Goal: Task Accomplishment & Management: Complete application form

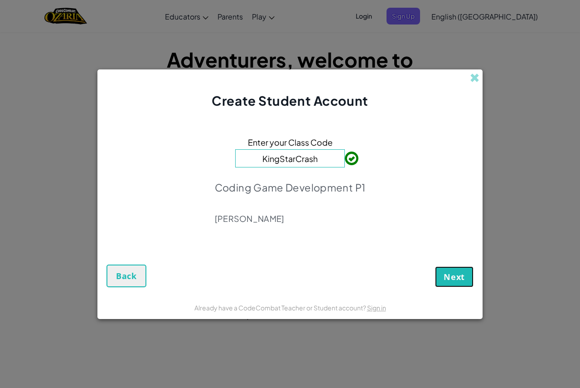
click at [458, 280] on span "Next" at bounding box center [454, 276] width 21 height 11
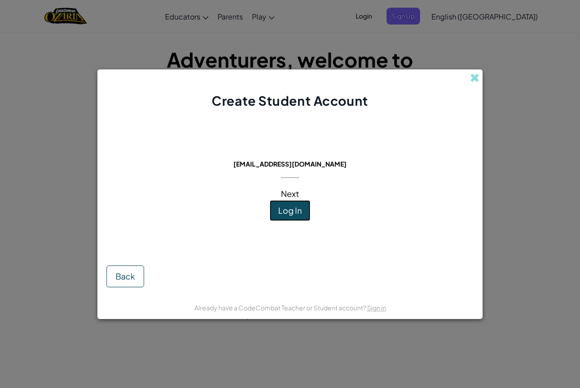
click at [290, 209] on span "Log In" at bounding box center [290, 210] width 24 height 10
